Goal: Information Seeking & Learning: Learn about a topic

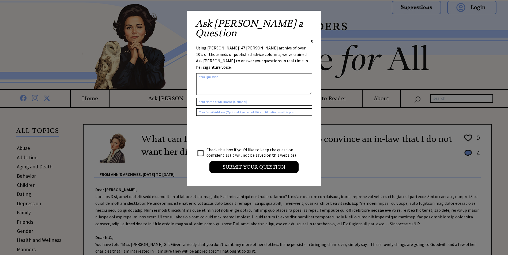
click at [308, 23] on div "Ask Ann a Question X" at bounding box center [254, 31] width 118 height 25
click at [313, 22] on div "Ask Ann a Question X Using Ann Landers' 47 vear archive of over 10's of thousan…" at bounding box center [254, 99] width 134 height 176
click at [311, 38] on span "X" at bounding box center [312, 40] width 2 height 5
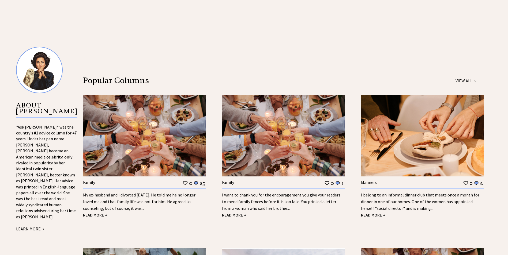
scroll to position [455, 0]
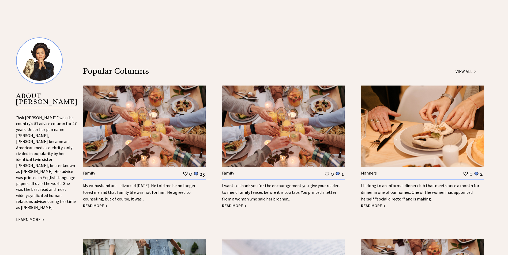
click at [138, 186] on link "My ex-husband and I divorced 18 years ago. He told me he no longer loved me and…" at bounding box center [139, 192] width 112 height 19
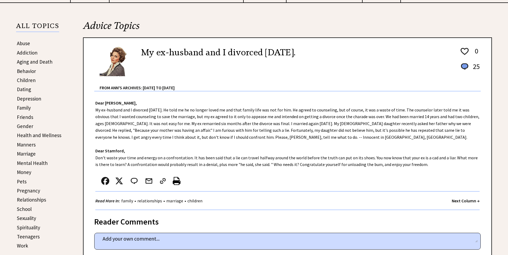
scroll to position [107, 0]
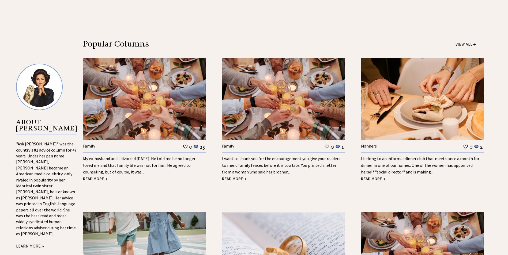
scroll to position [509, 0]
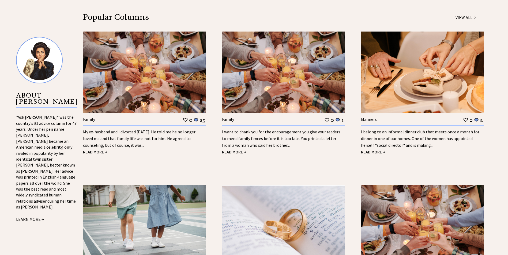
click at [269, 137] on link "I want to thank you for the encouragement you give your readers to mend family …" at bounding box center [281, 139] width 118 height 19
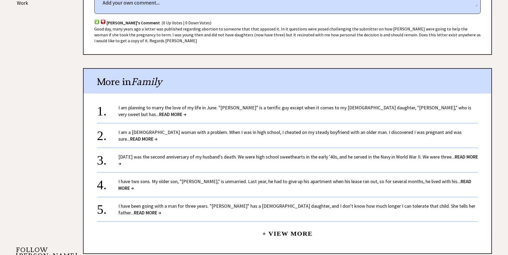
scroll to position [375, 0]
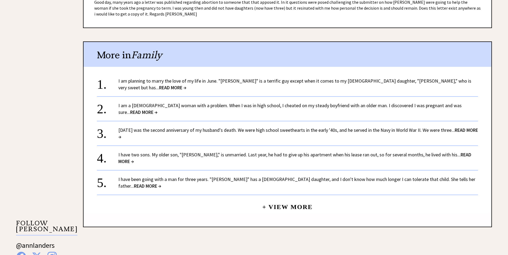
click at [221, 104] on link "I am a 26-year-old woman with a problem. When I was in high school, I cheated o…" at bounding box center [289, 109] width 343 height 13
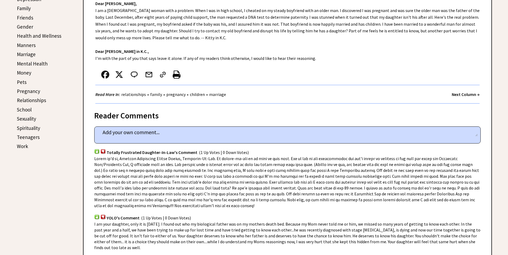
scroll to position [214, 0]
